Goal: Task Accomplishment & Management: Use online tool/utility

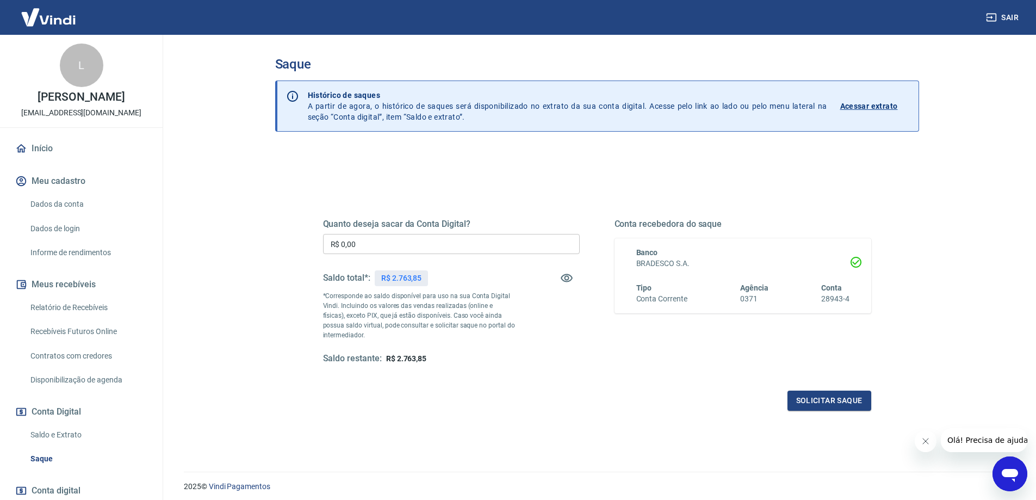
click at [389, 246] on input "R$ 0,00" at bounding box center [451, 244] width 257 height 20
type input "R$ 2.763,85"
click at [808, 402] on button "Solicitar saque" at bounding box center [829, 400] width 84 height 20
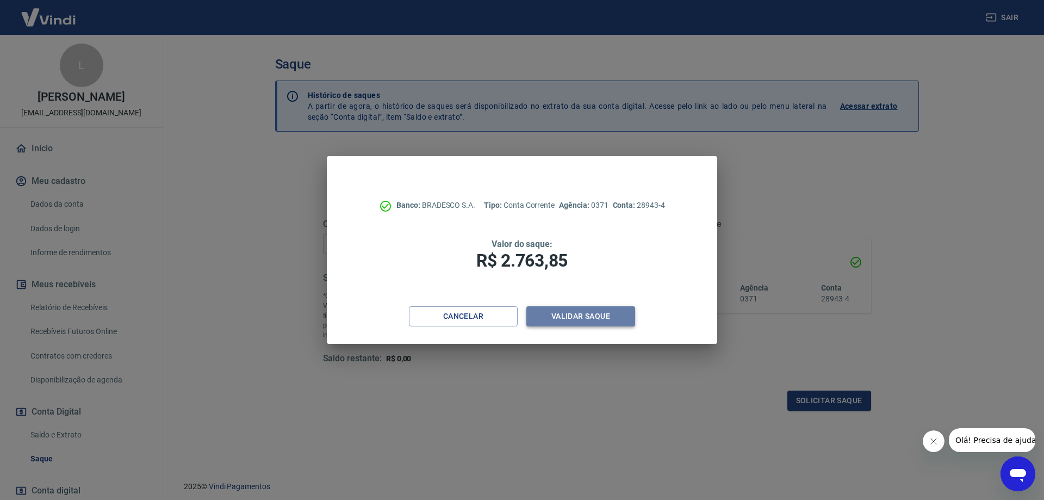
click at [573, 317] on button "Validar saque" at bounding box center [580, 316] width 109 height 20
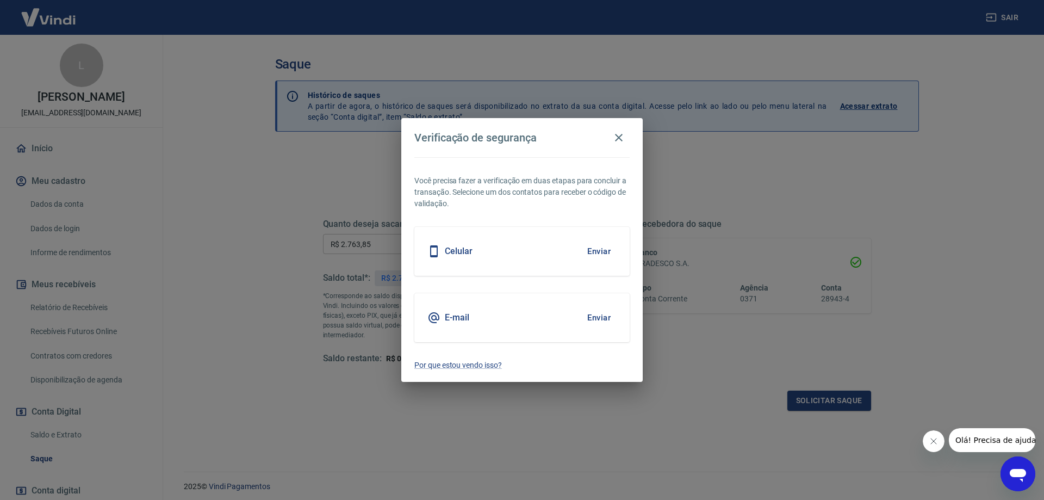
click at [595, 253] on button "Enviar" at bounding box center [598, 251] width 35 height 23
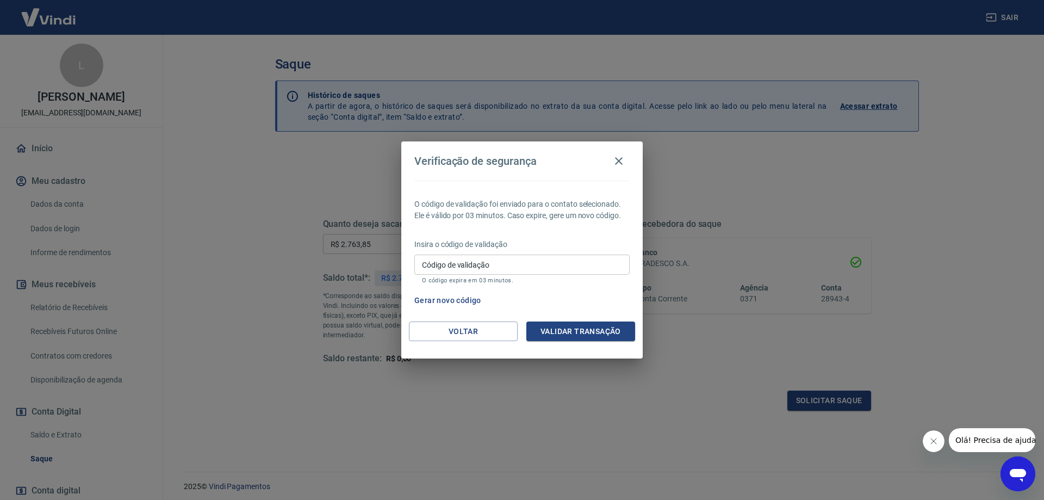
click at [530, 261] on input "Código de validação" at bounding box center [521, 265] width 215 height 20
type input "371813"
click at [586, 328] on button "Validar transação" at bounding box center [580, 331] width 109 height 20
